Goal: Task Accomplishment & Management: Manage account settings

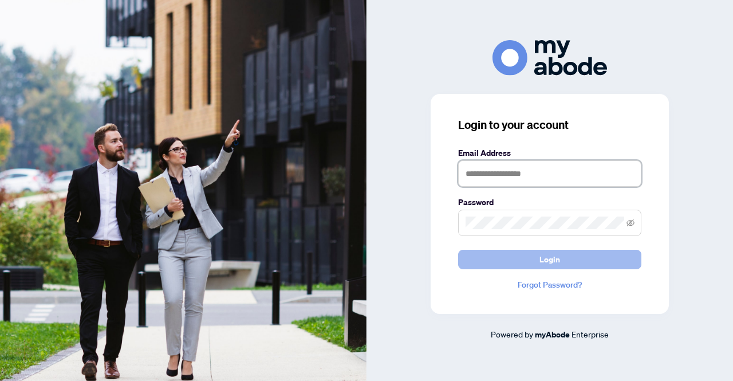
type input "**********"
click at [524, 258] on button "Login" at bounding box center [549, 259] width 183 height 19
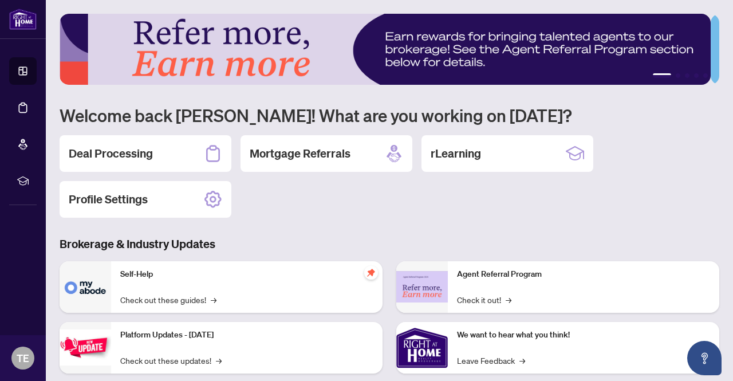
click at [127, 152] on h2 "Deal Processing" at bounding box center [111, 153] width 84 height 16
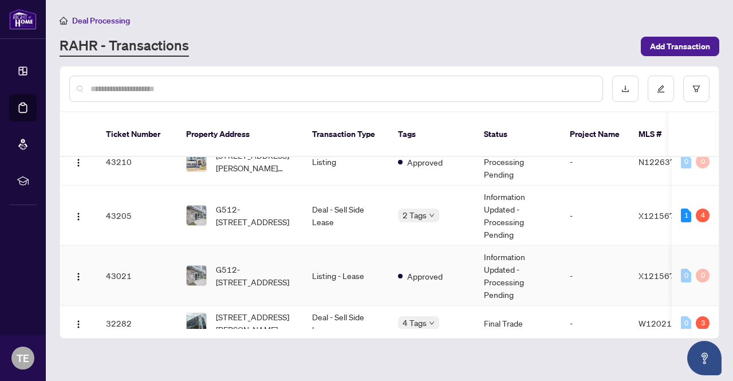
scroll to position [401, 0]
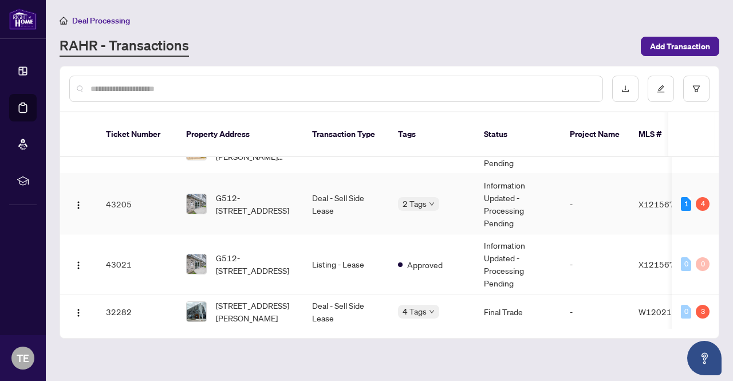
click at [355, 188] on td "Deal - Sell Side Lease" at bounding box center [346, 204] width 86 height 60
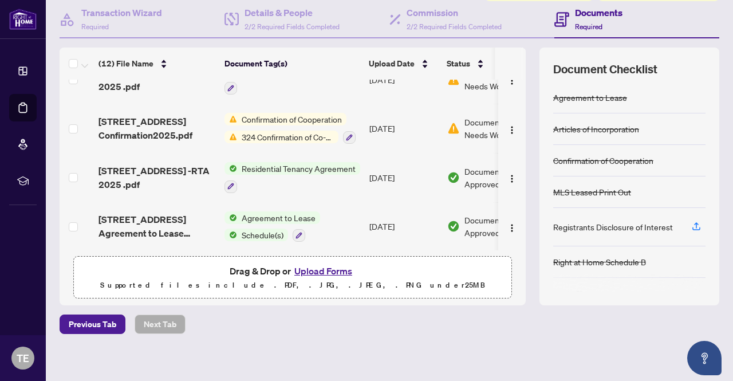
scroll to position [114, 0]
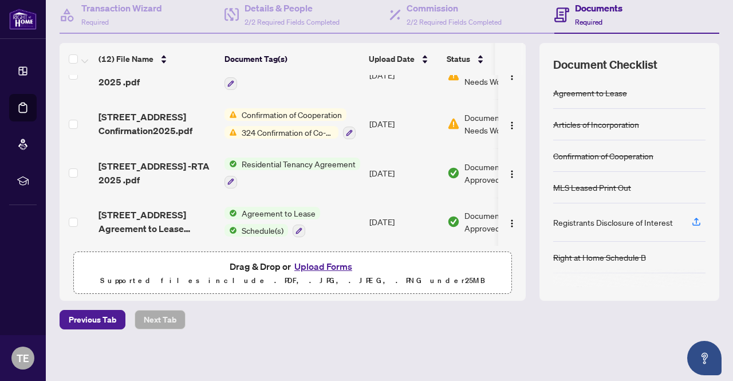
click at [333, 264] on button "Upload Forms" at bounding box center [323, 266] width 65 height 15
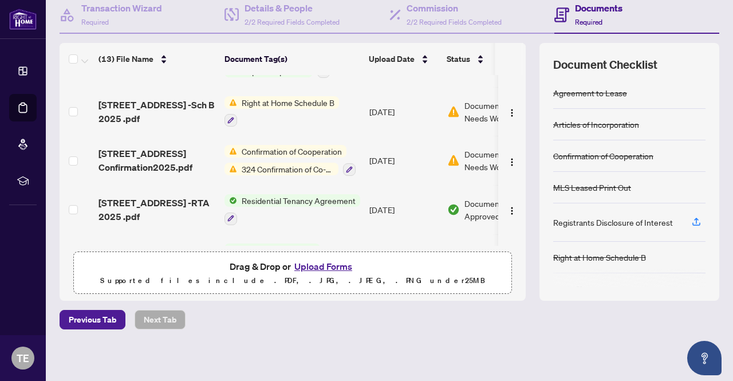
scroll to position [0, 0]
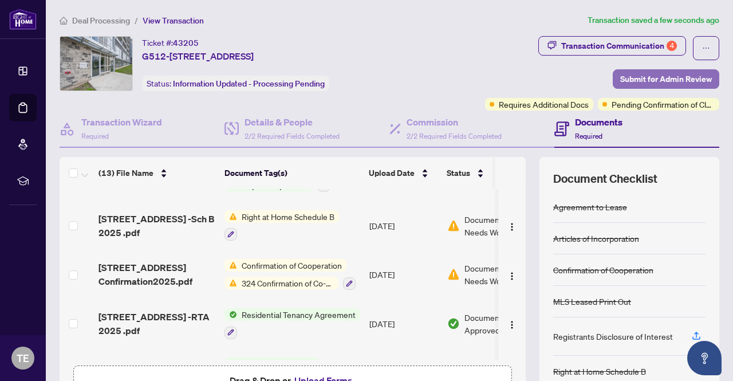
click at [639, 80] on span "Submit for Admin Review" at bounding box center [666, 79] width 92 height 18
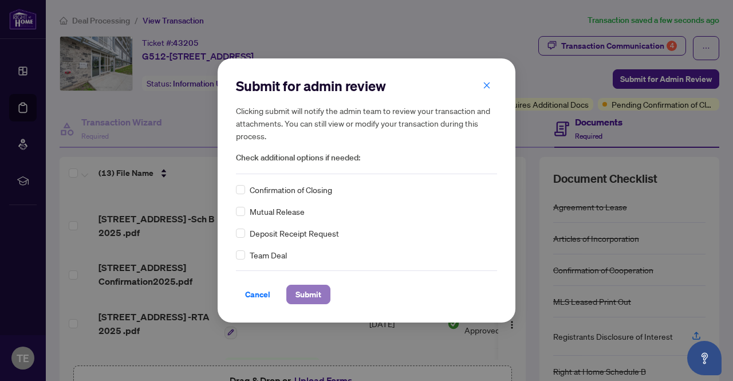
click at [304, 293] on span "Submit" at bounding box center [309, 294] width 26 height 18
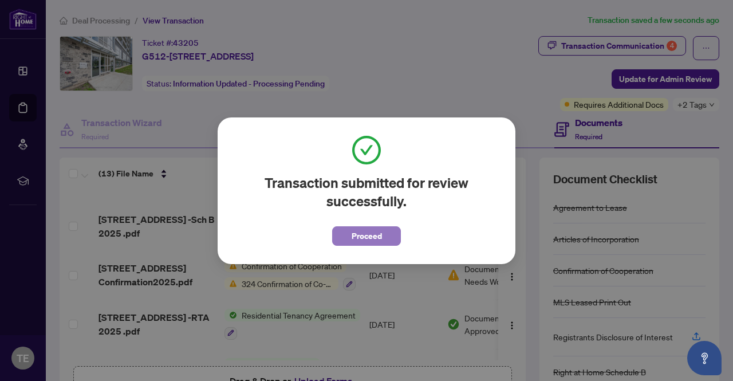
click at [371, 237] on span "Proceed" at bounding box center [367, 236] width 30 height 18
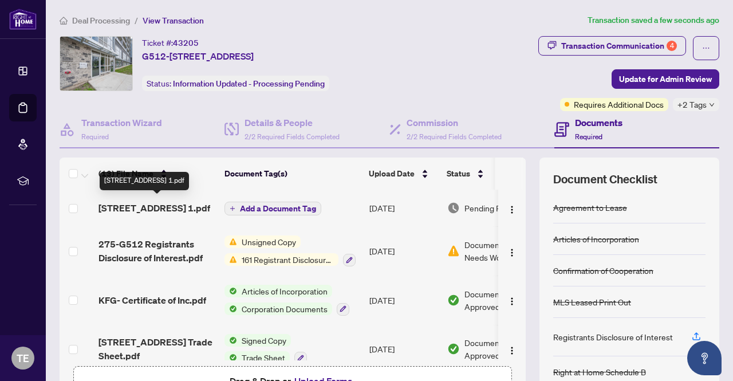
click at [162, 210] on span "275 Larch St G512 Dis 2025 1.pdf" at bounding box center [155, 208] width 112 height 14
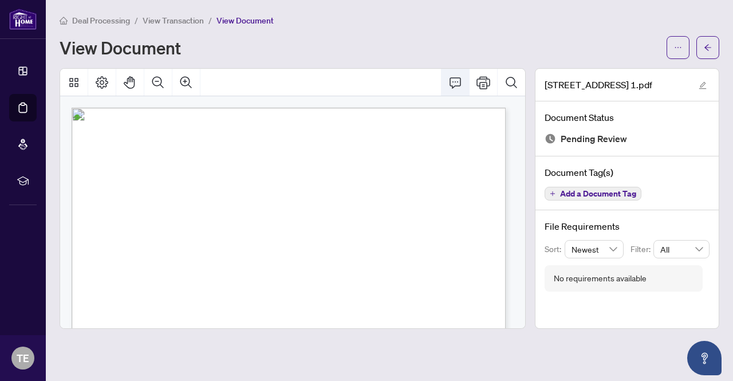
click at [458, 80] on icon "Comment" at bounding box center [455, 83] width 14 height 14
click at [454, 82] on icon "Comment" at bounding box center [455, 83] width 14 height 14
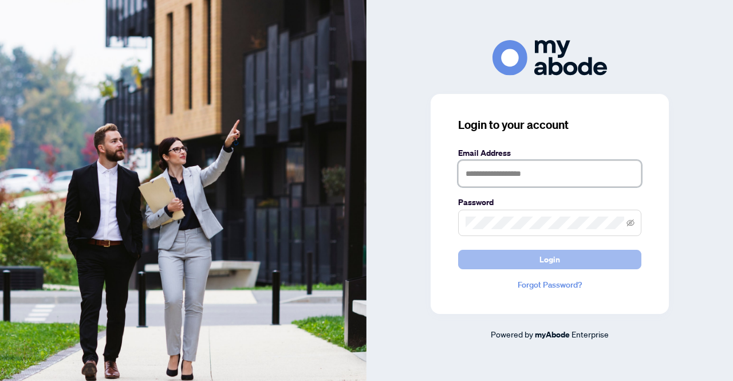
type input "**********"
click at [499, 259] on button "Login" at bounding box center [549, 259] width 183 height 19
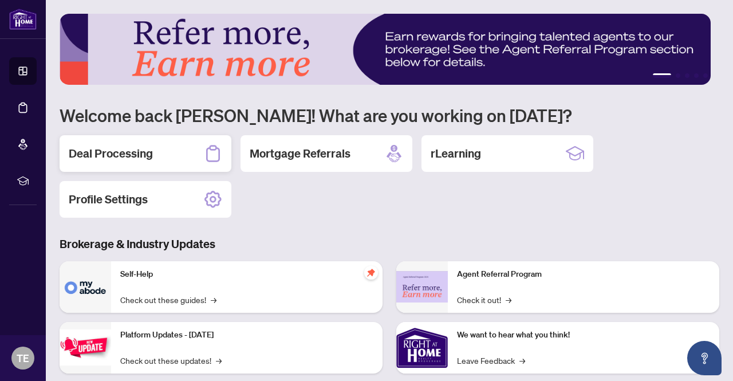
click at [112, 159] on h2 "Deal Processing" at bounding box center [111, 153] width 84 height 16
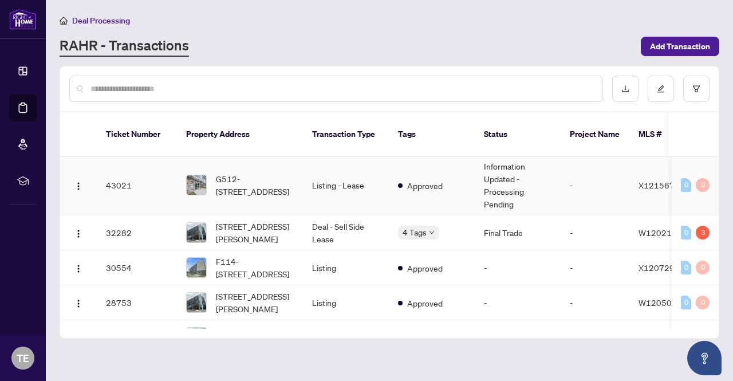
scroll to position [423, 0]
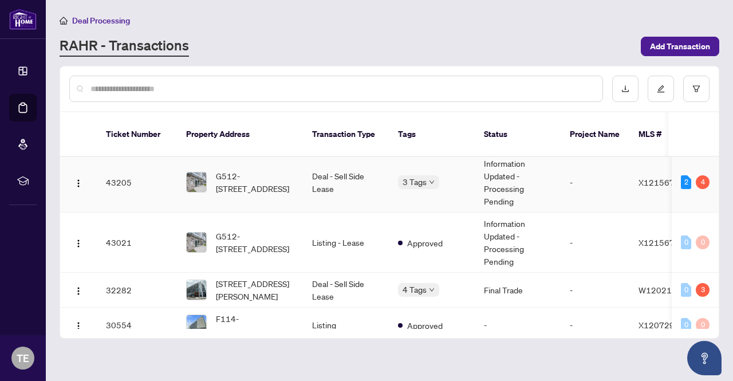
click at [331, 164] on td "Deal - Sell Side Lease" at bounding box center [346, 182] width 86 height 60
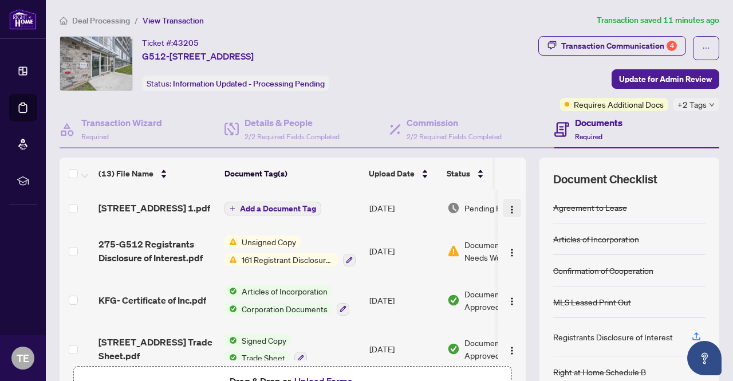
click at [507, 214] on img "button" at bounding box center [511, 209] width 9 height 9
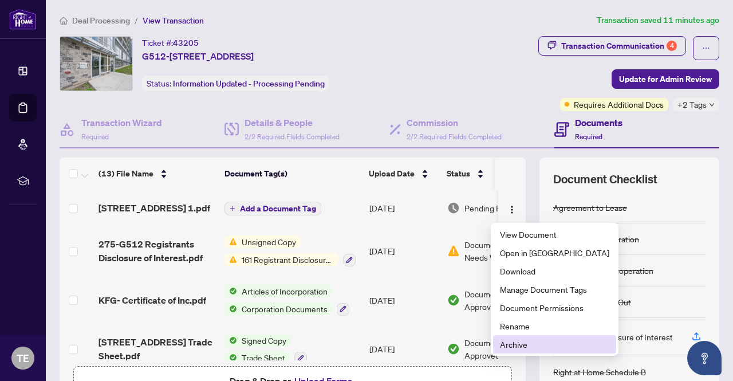
click at [514, 348] on span "Archive" at bounding box center [554, 344] width 109 height 13
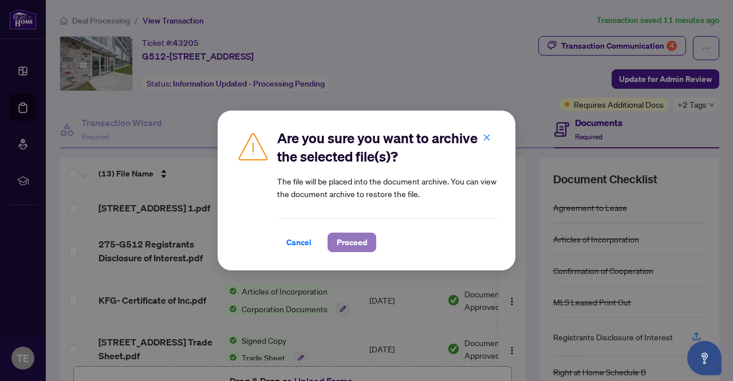
click at [353, 240] on span "Proceed" at bounding box center [352, 242] width 30 height 18
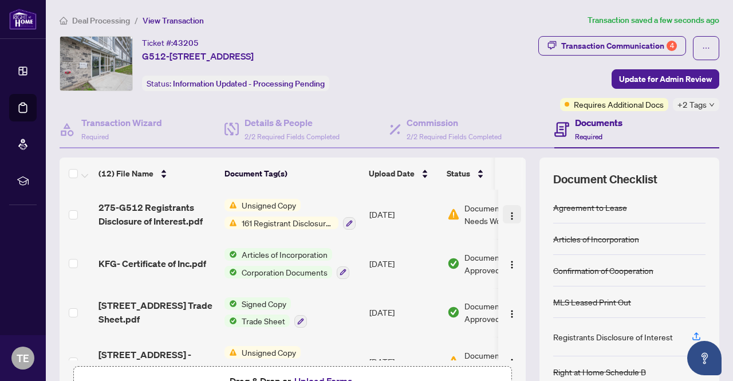
click at [507, 216] on img "button" at bounding box center [511, 215] width 9 height 9
click at [283, 207] on span "Unsigned Copy" at bounding box center [269, 205] width 64 height 13
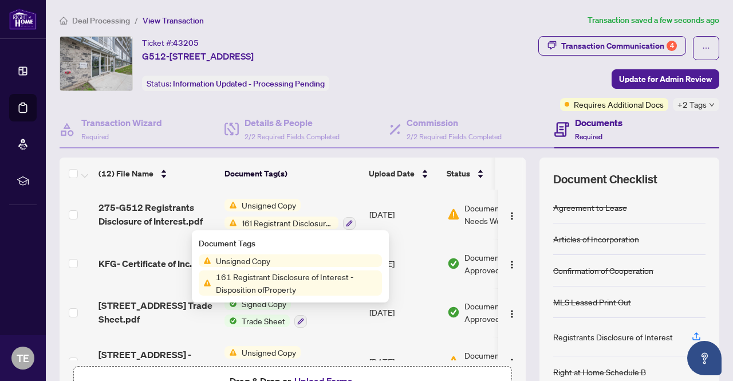
click at [143, 217] on span "275-G512 Registrants Disclosure of Interest.pdf" at bounding box center [157, 213] width 117 height 27
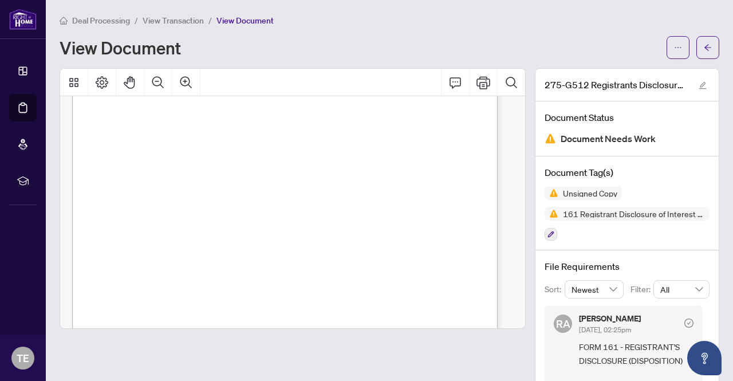
scroll to position [292, 0]
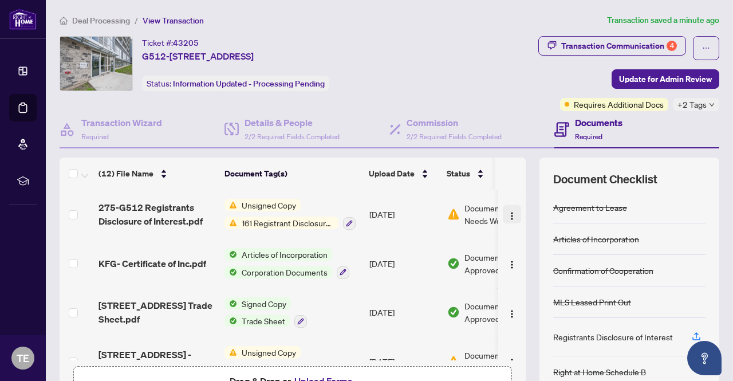
click at [507, 217] on img "button" at bounding box center [511, 215] width 9 height 9
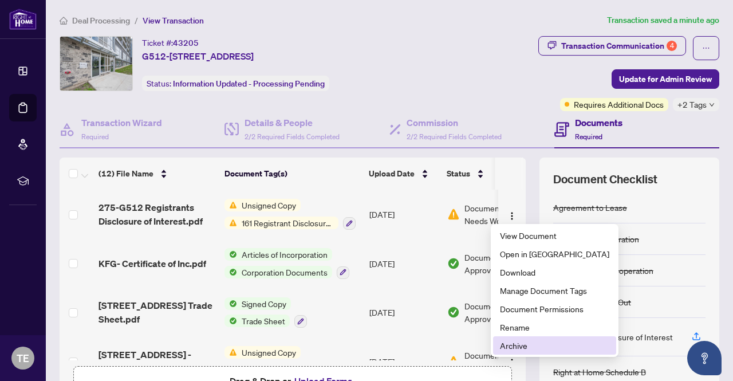
click at [519, 343] on span "Archive" at bounding box center [554, 345] width 109 height 13
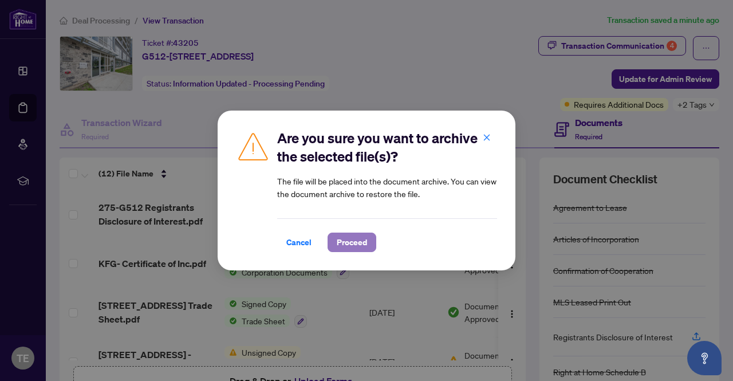
click at [348, 242] on span "Proceed" at bounding box center [352, 242] width 30 height 18
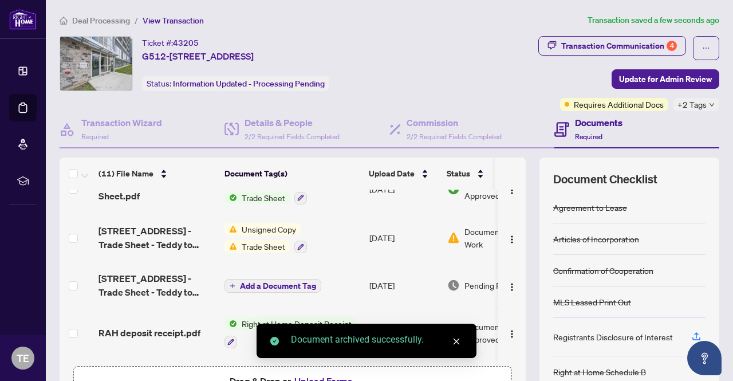
scroll to position [57, 0]
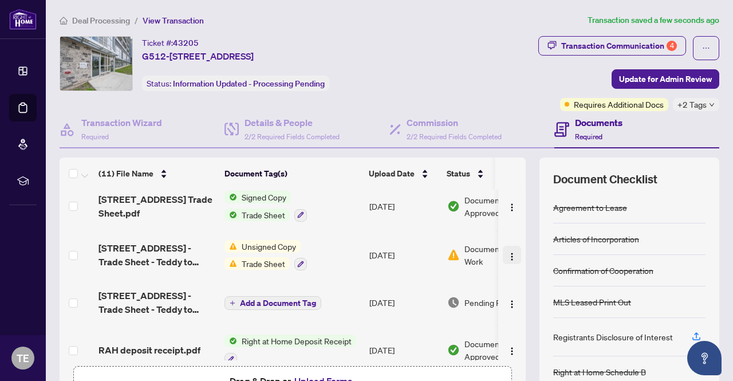
click at [507, 255] on img "button" at bounding box center [511, 256] width 9 height 9
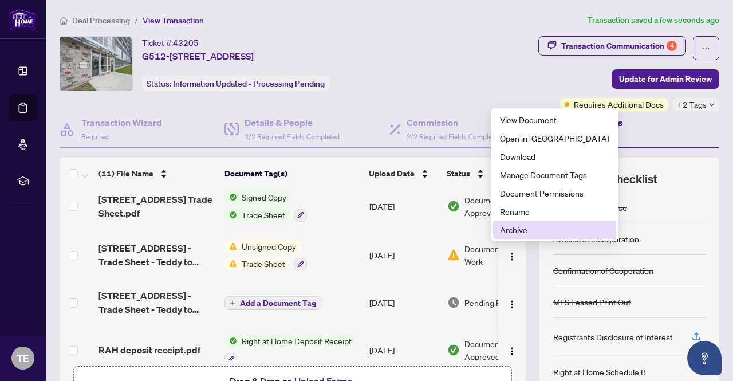
click at [509, 230] on span "Archive" at bounding box center [554, 229] width 109 height 13
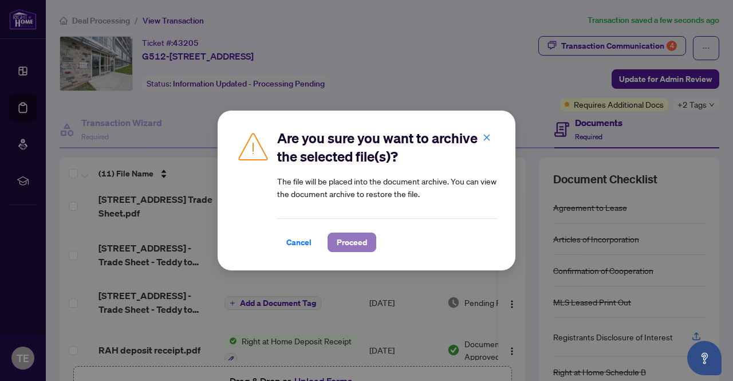
click at [348, 247] on span "Proceed" at bounding box center [352, 242] width 30 height 18
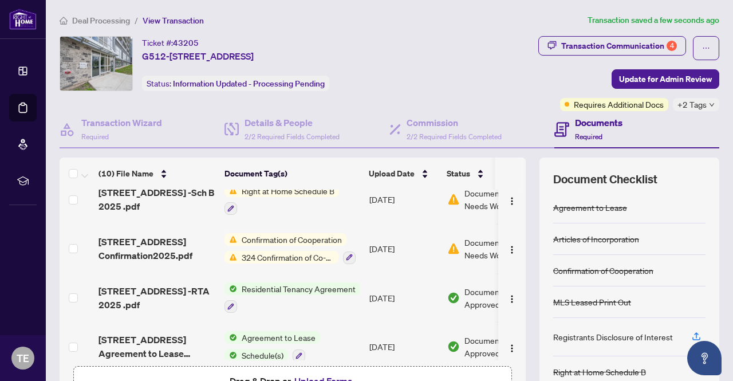
scroll to position [317, 0]
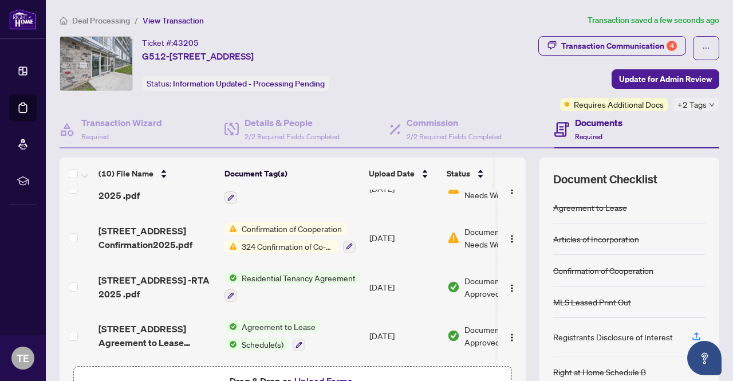
click at [294, 227] on span "Confirmation of Cooperation" at bounding box center [291, 228] width 109 height 13
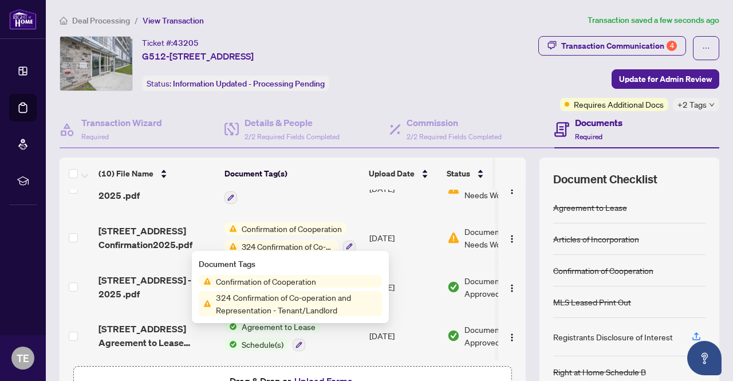
click at [701, 211] on div "Document Checklist Agreement to Lease Articles of Incorporation Confirmation of…" at bounding box center [630, 287] width 180 height 258
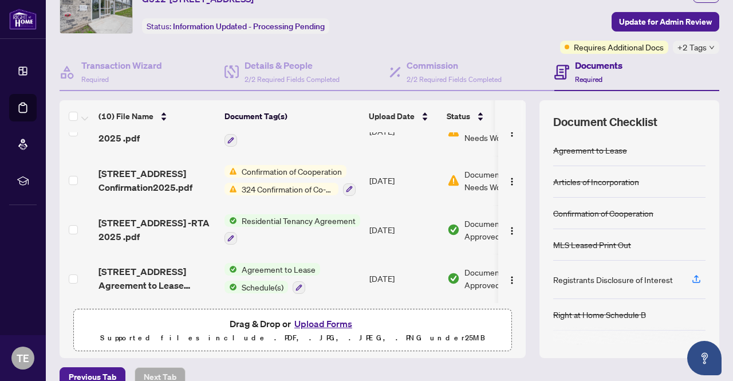
scroll to position [115, 0]
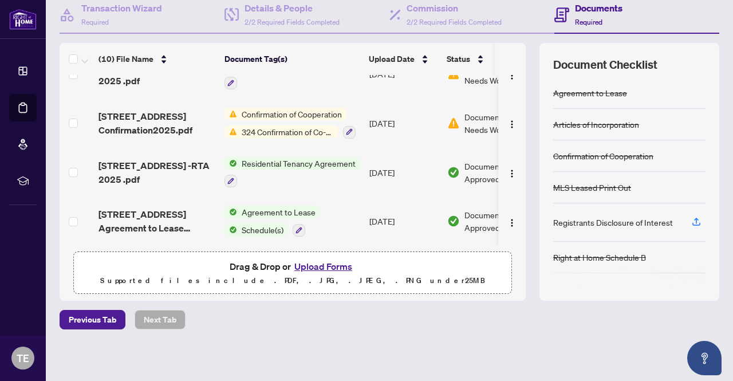
click at [336, 267] on button "Upload Forms" at bounding box center [323, 266] width 65 height 15
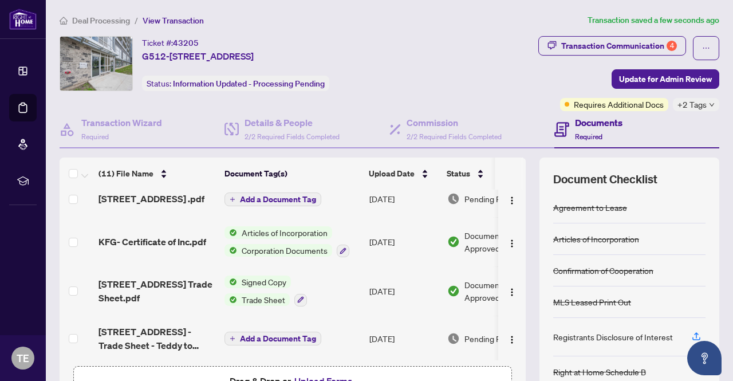
scroll to position [0, 0]
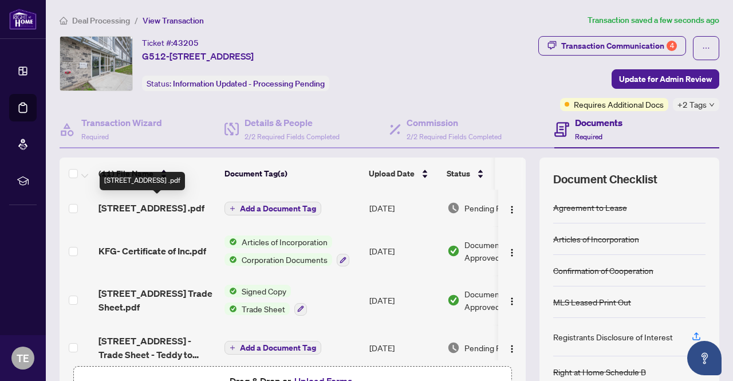
click at [188, 203] on span "[STREET_ADDRESS] .pdf" at bounding box center [152, 208] width 106 height 14
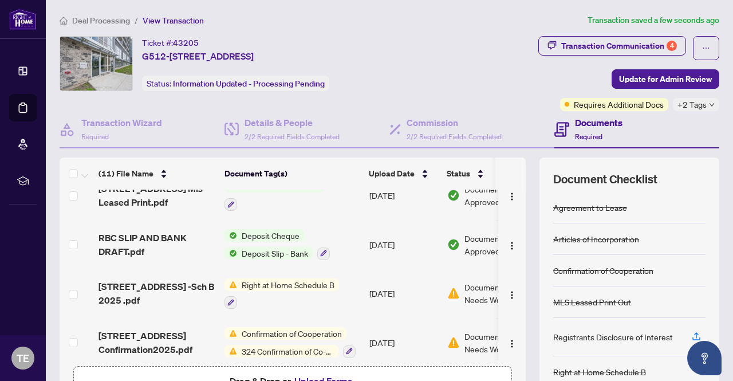
scroll to position [306, 0]
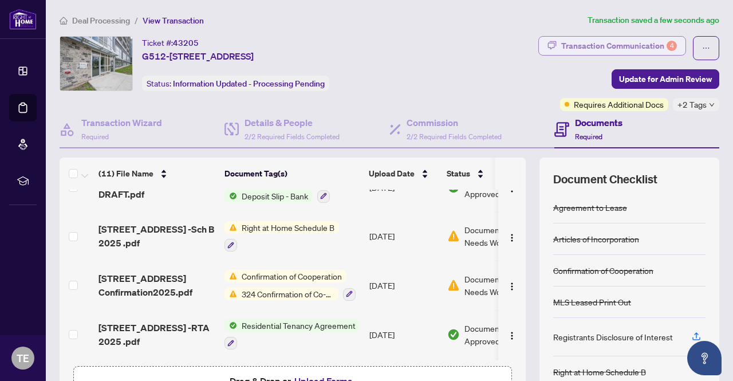
click at [621, 42] on div "Transaction Communication 4" at bounding box center [619, 46] width 116 height 18
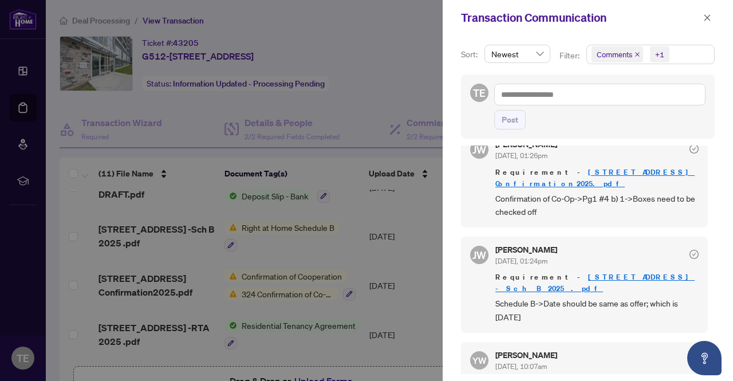
scroll to position [1281, 0]
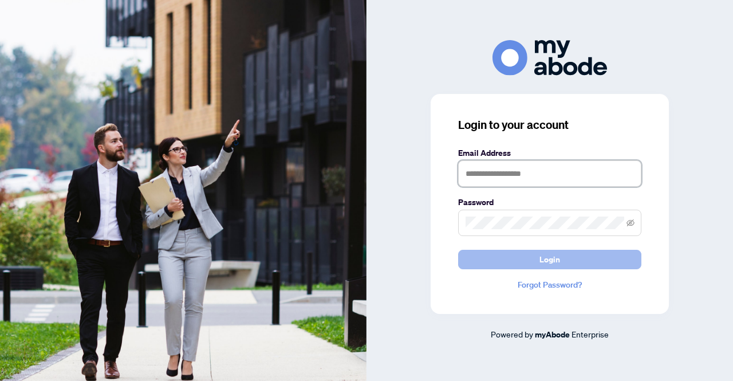
type input "**********"
click at [485, 261] on button "Login" at bounding box center [549, 259] width 183 height 19
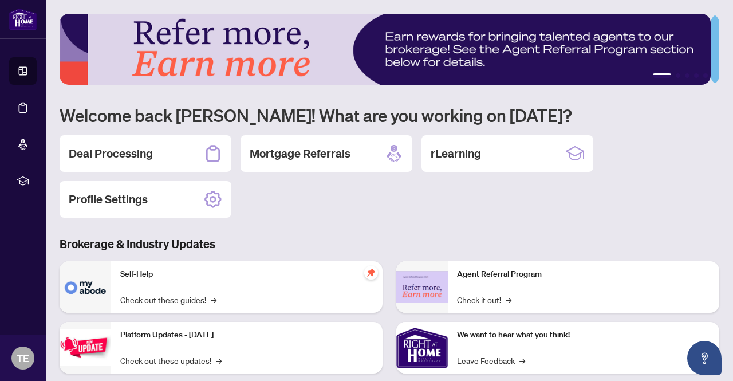
click at [96, 159] on h2 "Deal Processing" at bounding box center [111, 153] width 84 height 16
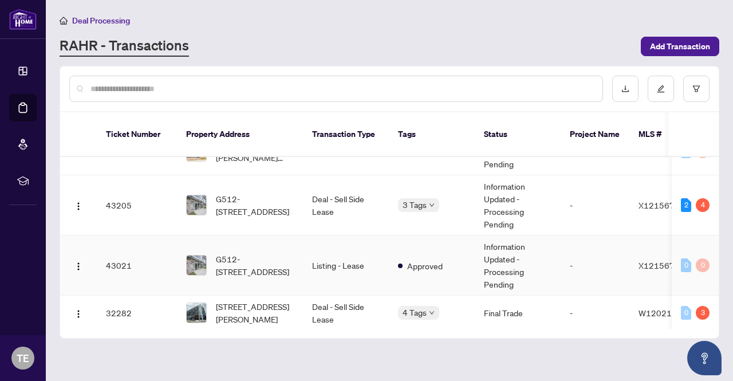
scroll to position [401, 0]
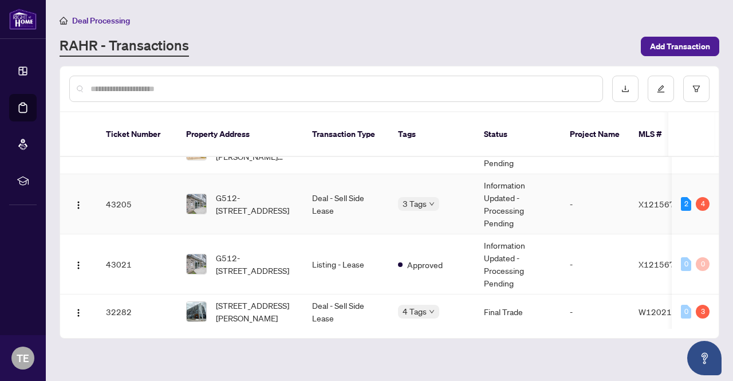
click at [335, 190] on td "Deal - Sell Side Lease" at bounding box center [346, 204] width 86 height 60
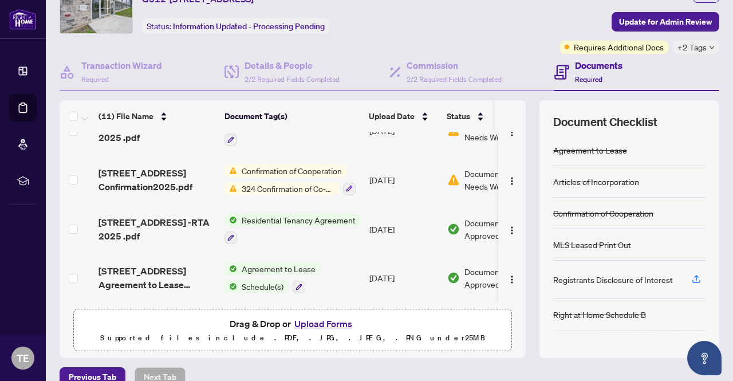
scroll to position [306, 0]
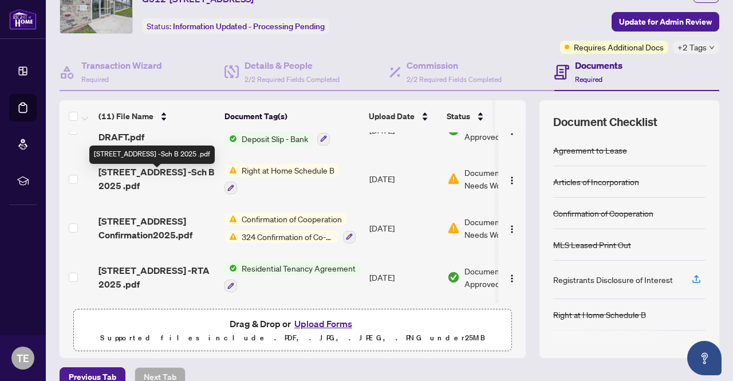
click at [144, 179] on span "[STREET_ADDRESS] -Sch B 2025 .pdf" at bounding box center [157, 178] width 117 height 27
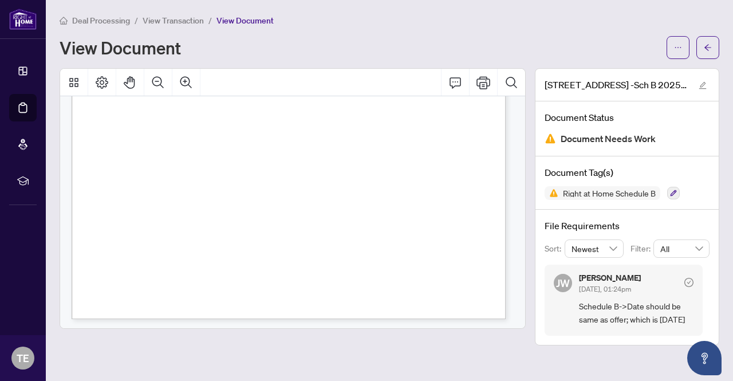
scroll to position [361, 0]
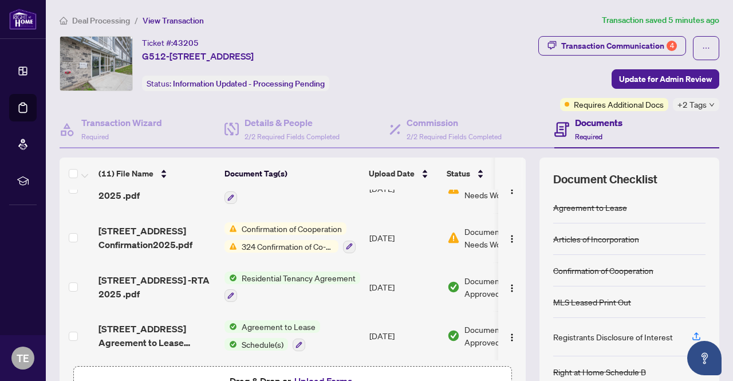
scroll to position [363, 0]
click at [286, 222] on span "Confirmation of Cooperation" at bounding box center [291, 228] width 109 height 13
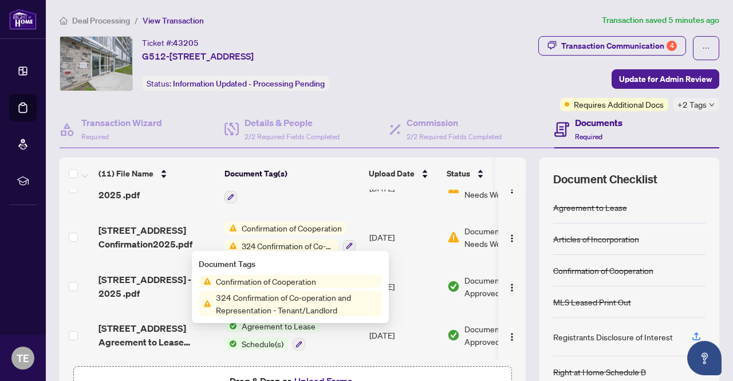
click at [279, 300] on span "324 Confirmation of Co-operation and Representation - Tenant/Landlord" at bounding box center [296, 303] width 171 height 25
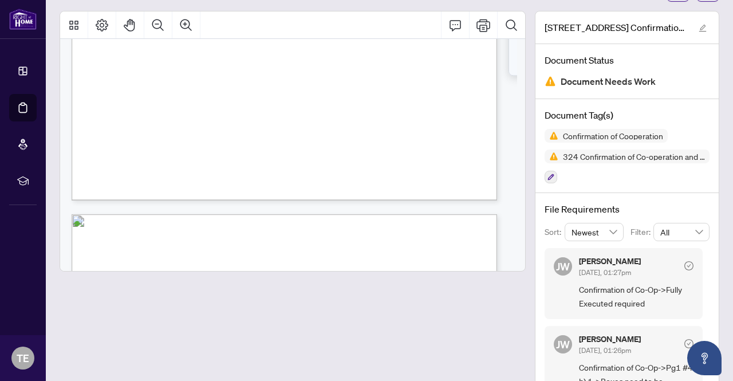
scroll to position [745, 0]
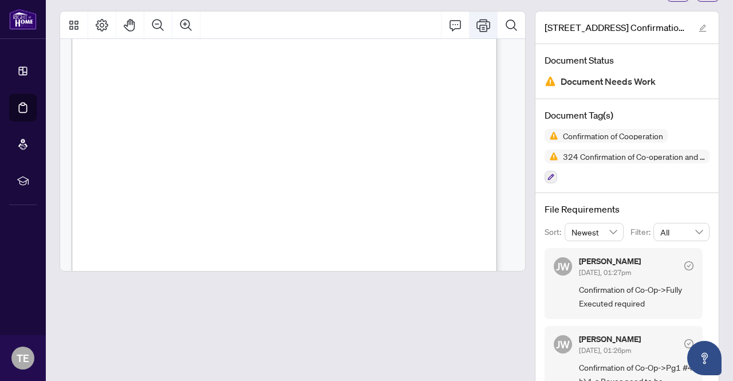
click at [477, 19] on icon "Print" at bounding box center [484, 25] width 14 height 14
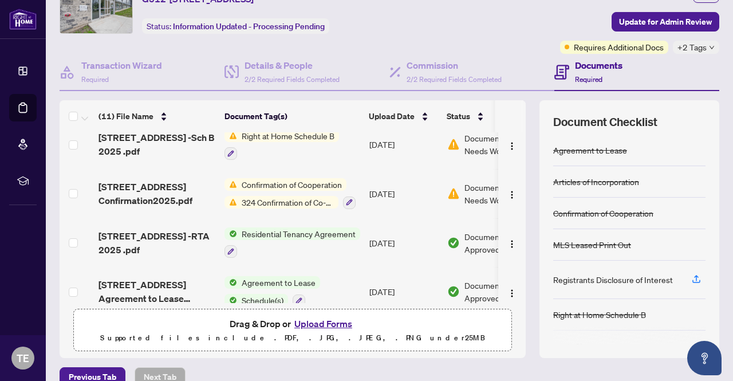
scroll to position [344, 0]
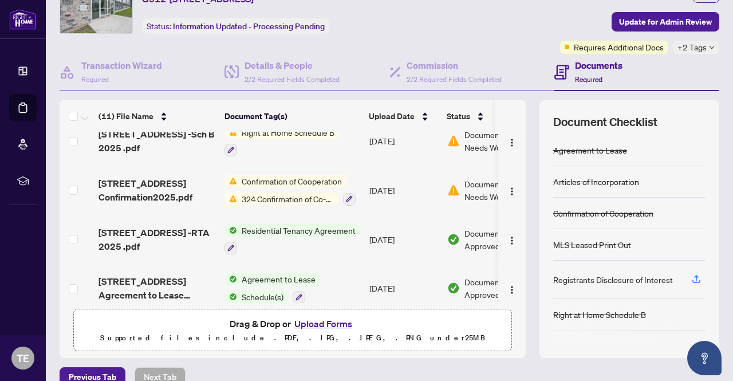
click at [295, 138] on span "Right at Home Schedule B" at bounding box center [288, 132] width 102 height 13
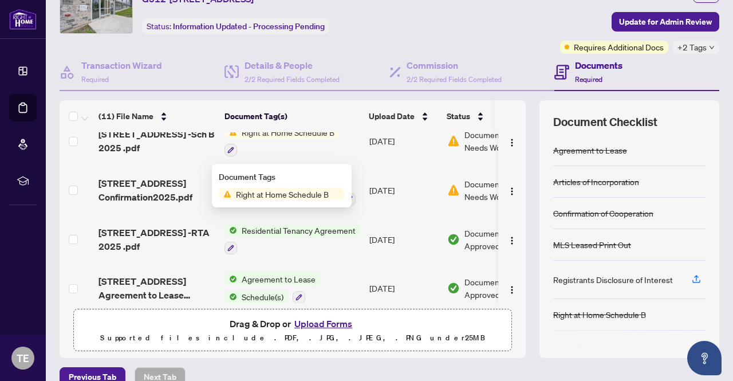
click at [278, 190] on span "Right at Home Schedule B" at bounding box center [282, 194] width 102 height 13
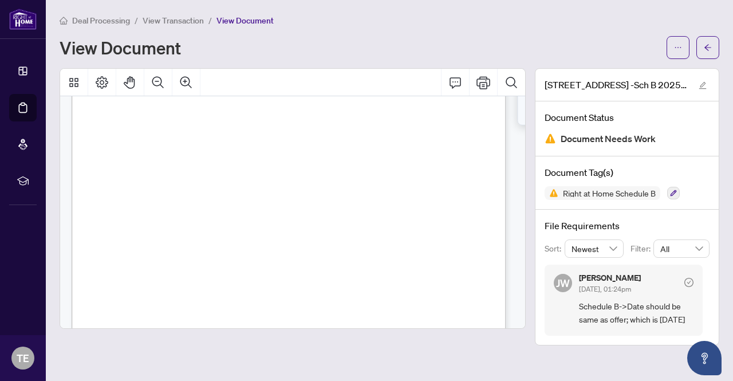
scroll to position [74, 0]
click at [486, 81] on icon "Print" at bounding box center [484, 83] width 14 height 14
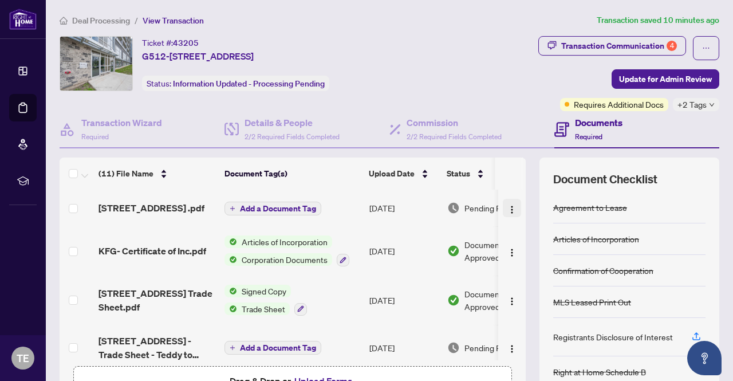
click at [507, 212] on img "button" at bounding box center [511, 209] width 9 height 9
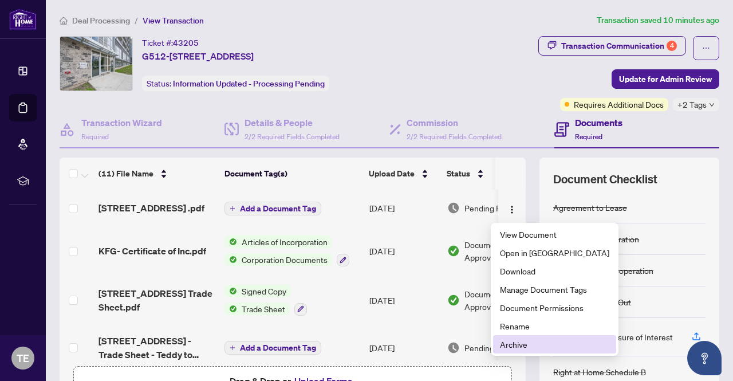
click at [521, 345] on span "Archive" at bounding box center [554, 344] width 109 height 13
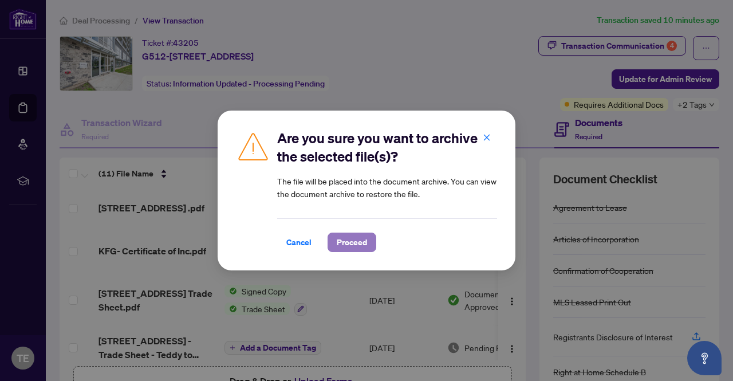
click at [352, 242] on span "Proceed" at bounding box center [352, 242] width 30 height 18
